Goal: Find specific page/section: Find specific page/section

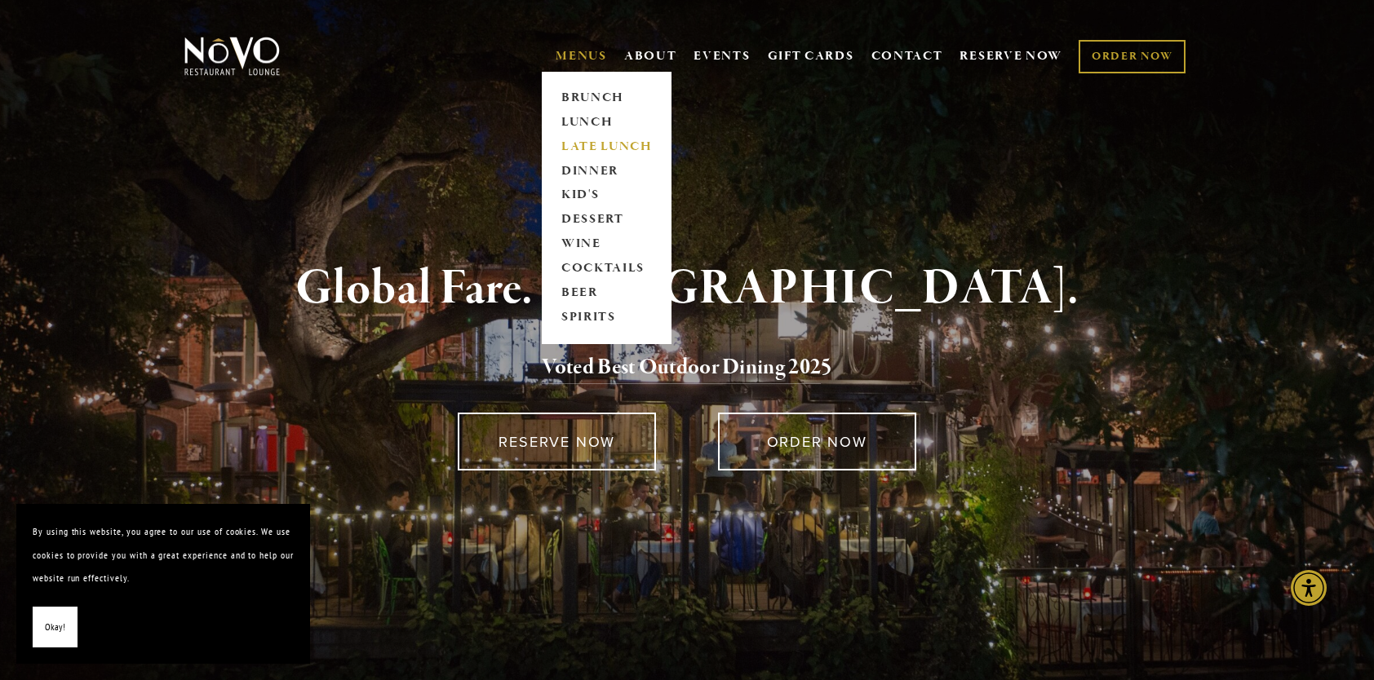
click at [584, 141] on link "LATE LUNCH" at bounding box center [607, 147] width 102 height 24
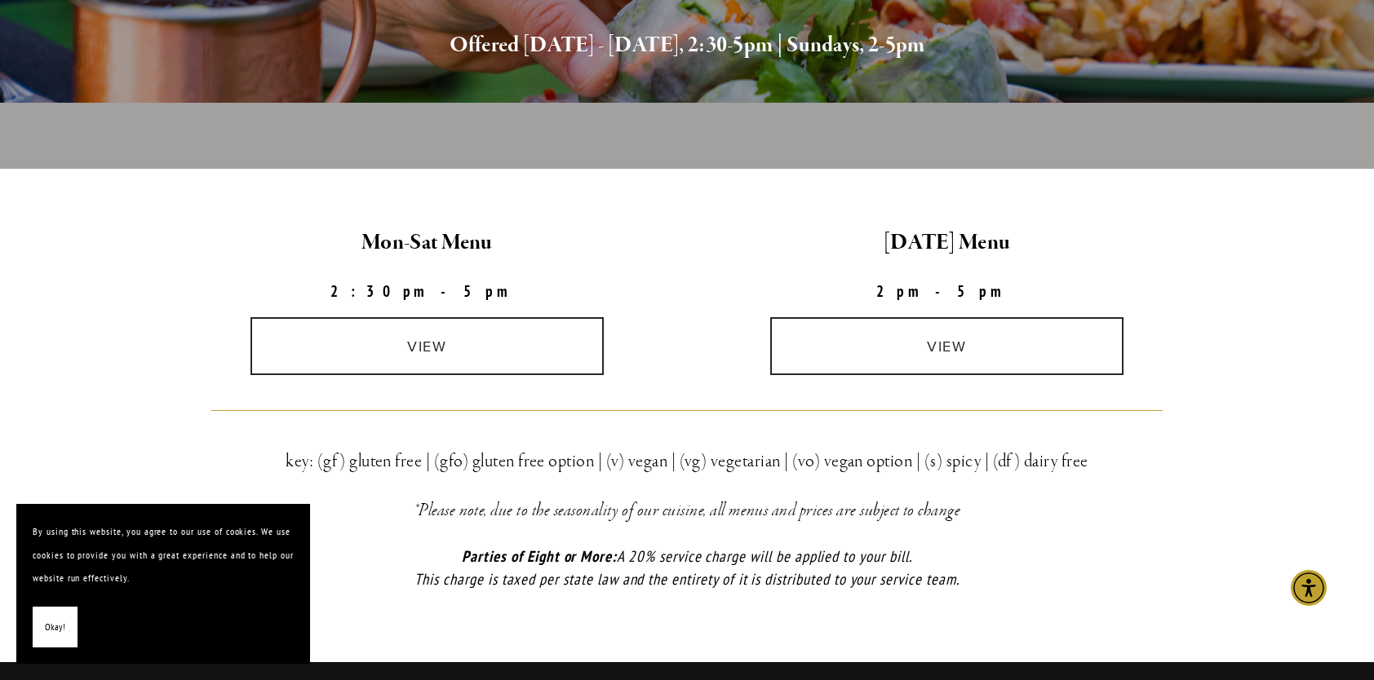
scroll to position [408, 0]
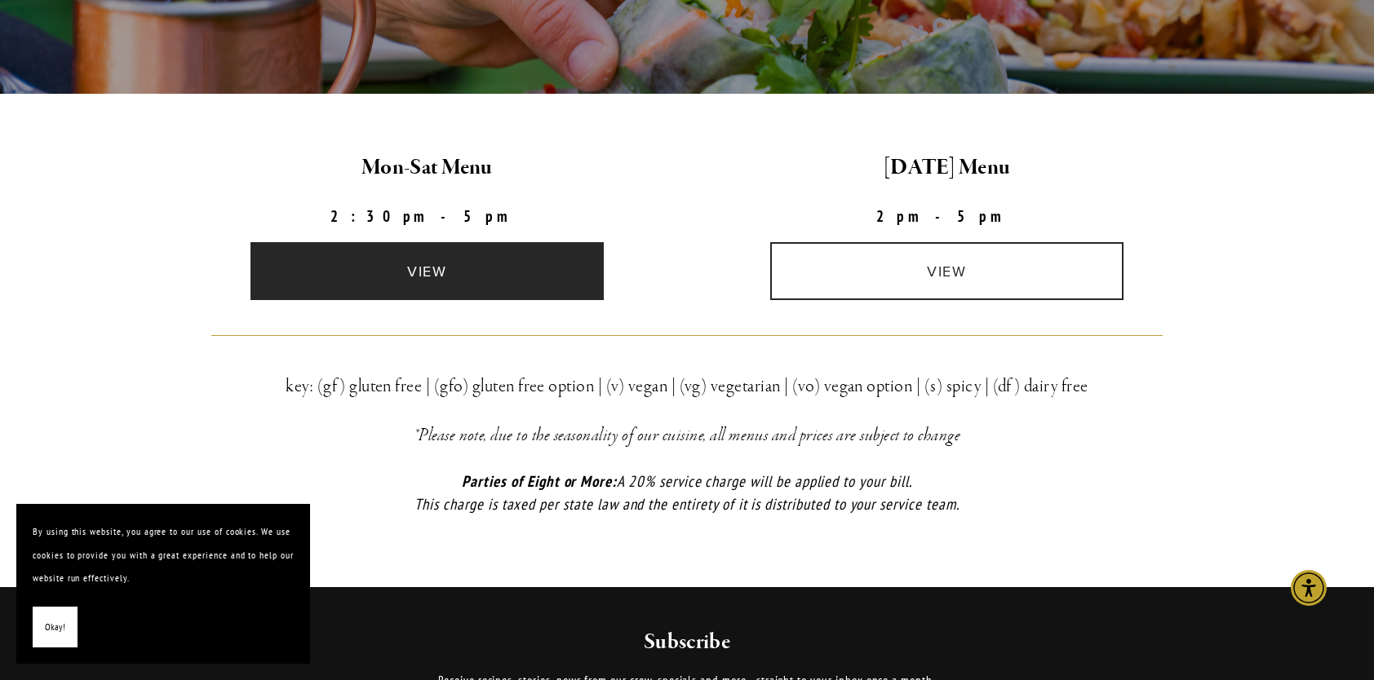
click at [438, 270] on link "view" at bounding box center [427, 271] width 354 height 58
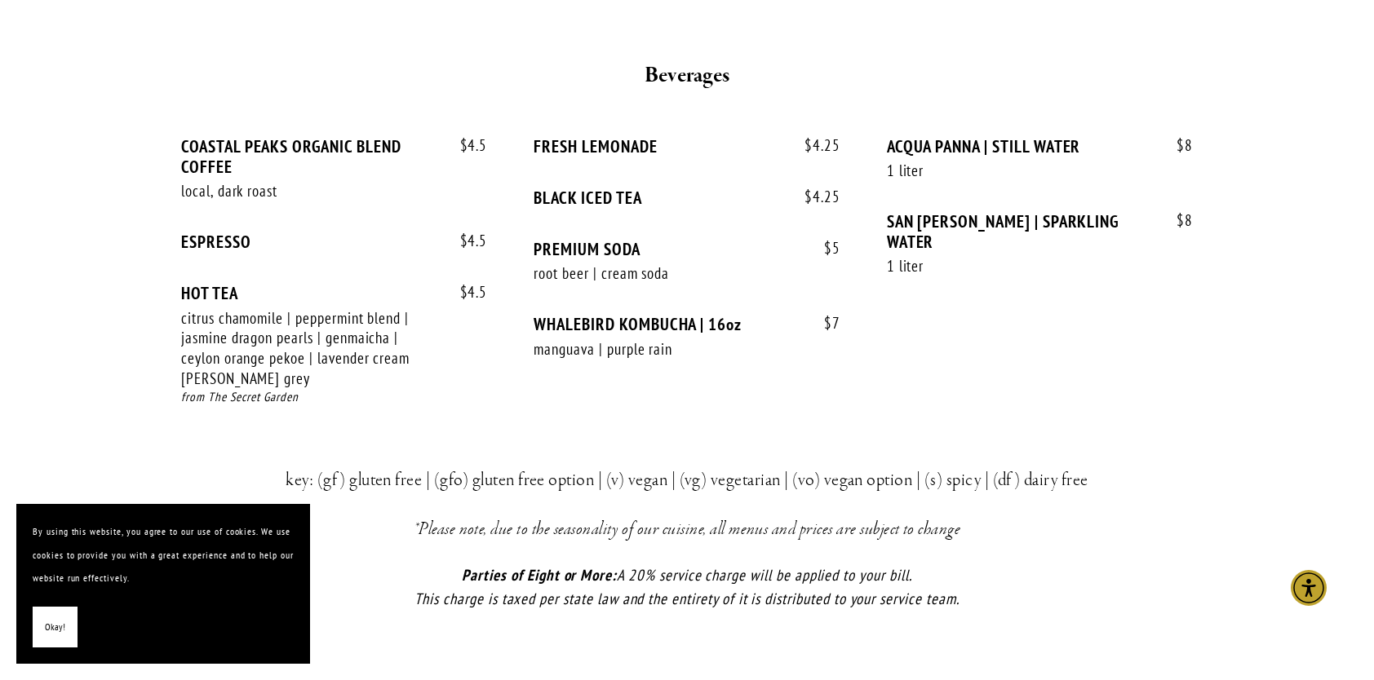
scroll to position [2366, 0]
